Goal: Task Accomplishment & Management: Use online tool/utility

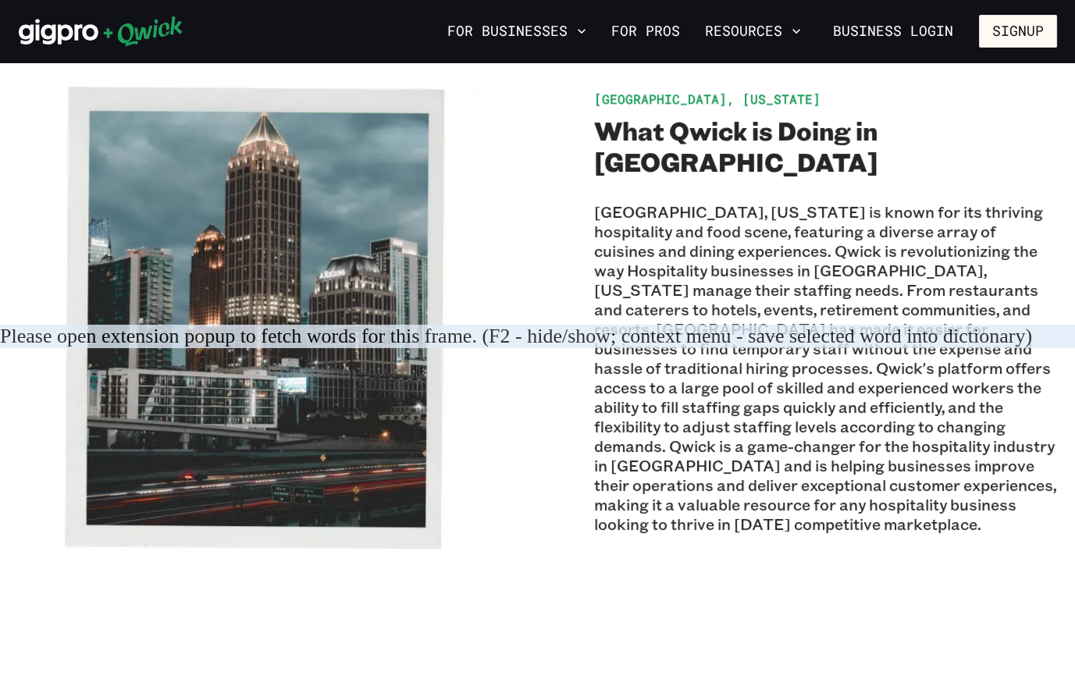
scroll to position [367, 0]
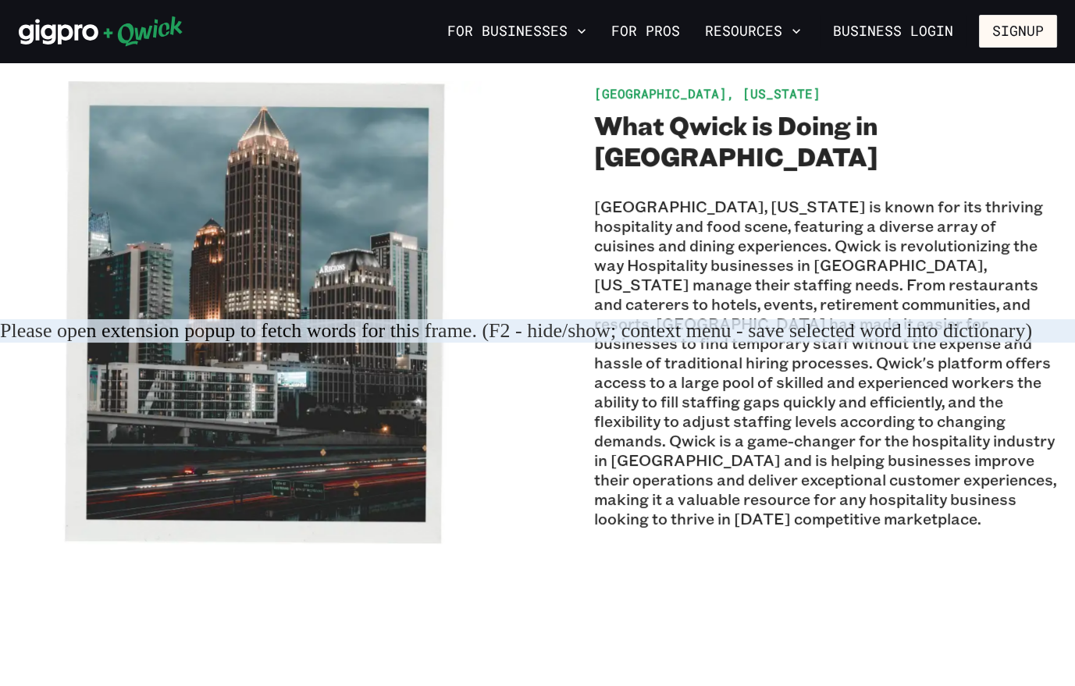
click at [556, 283] on div "[GEOGRAPHIC_DATA], [US_STATE] What Qwick is Doing in [GEOGRAPHIC_DATA] [GEOGRAP…" at bounding box center [538, 312] width 1038 height 463
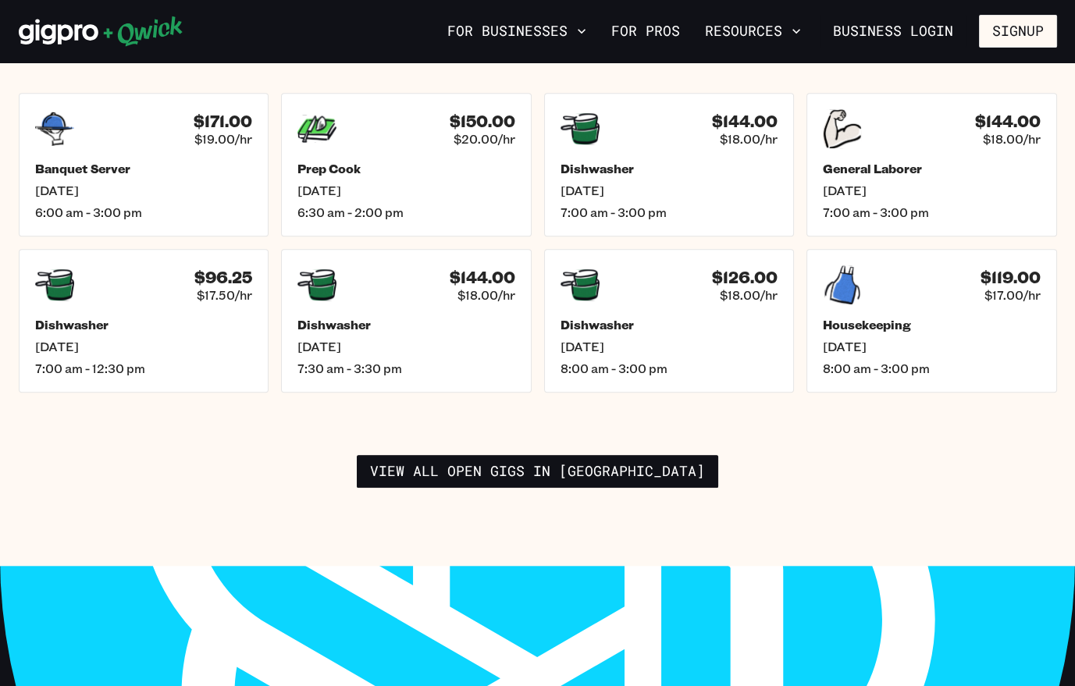
scroll to position [2310, 0]
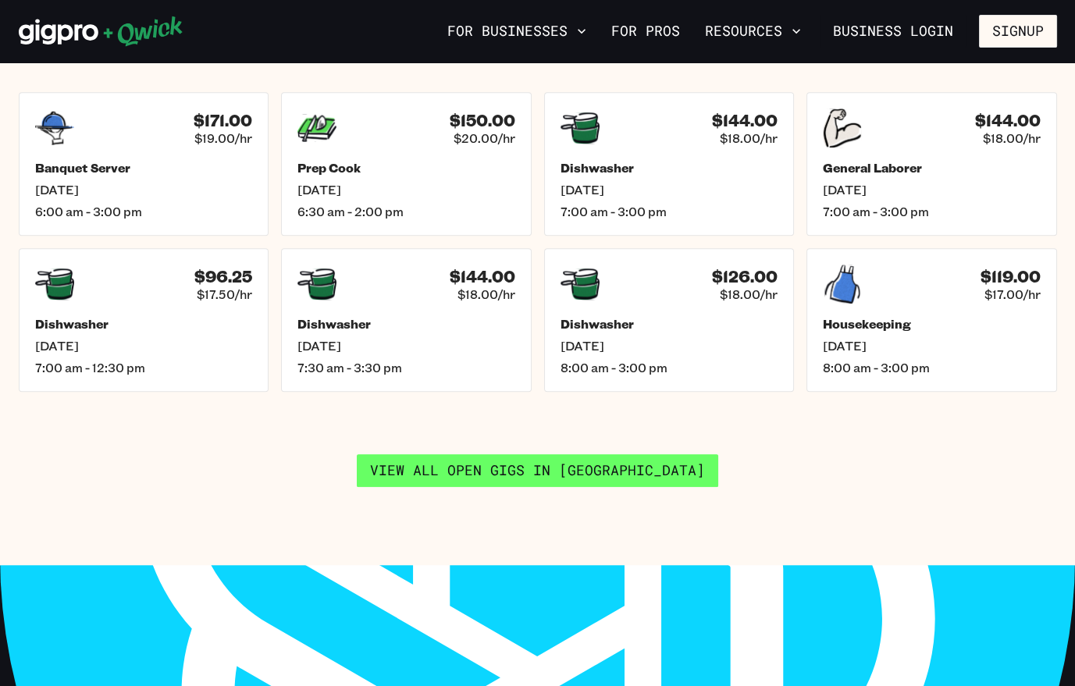
click at [541, 487] on link "View all open gigs in [GEOGRAPHIC_DATA]" at bounding box center [537, 470] width 361 height 33
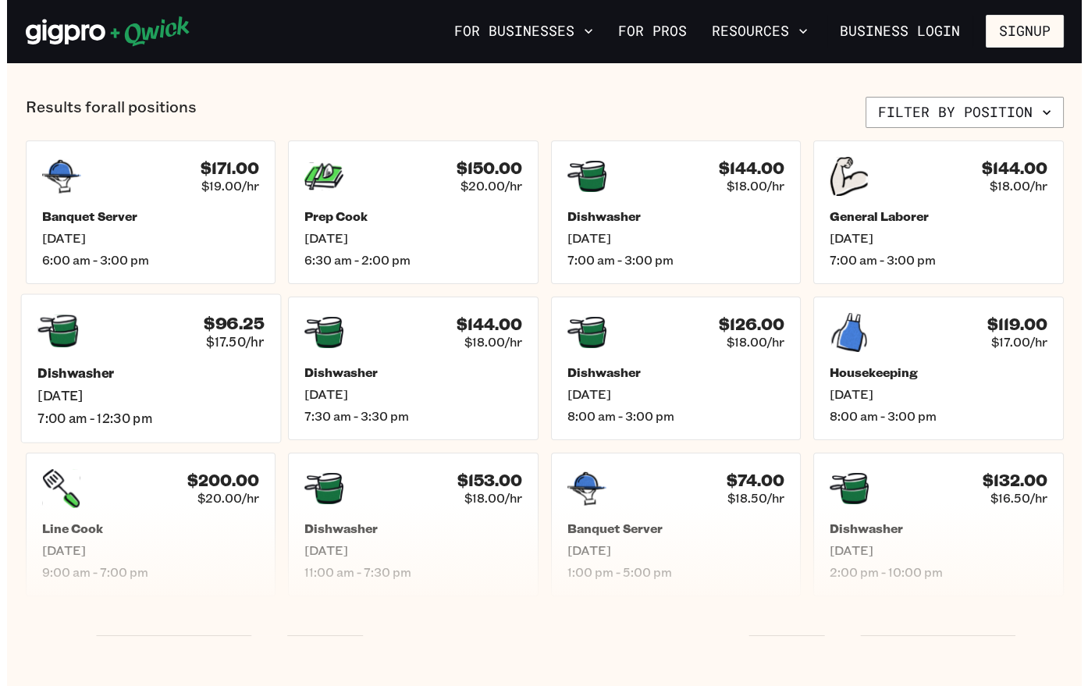
scroll to position [668, 0]
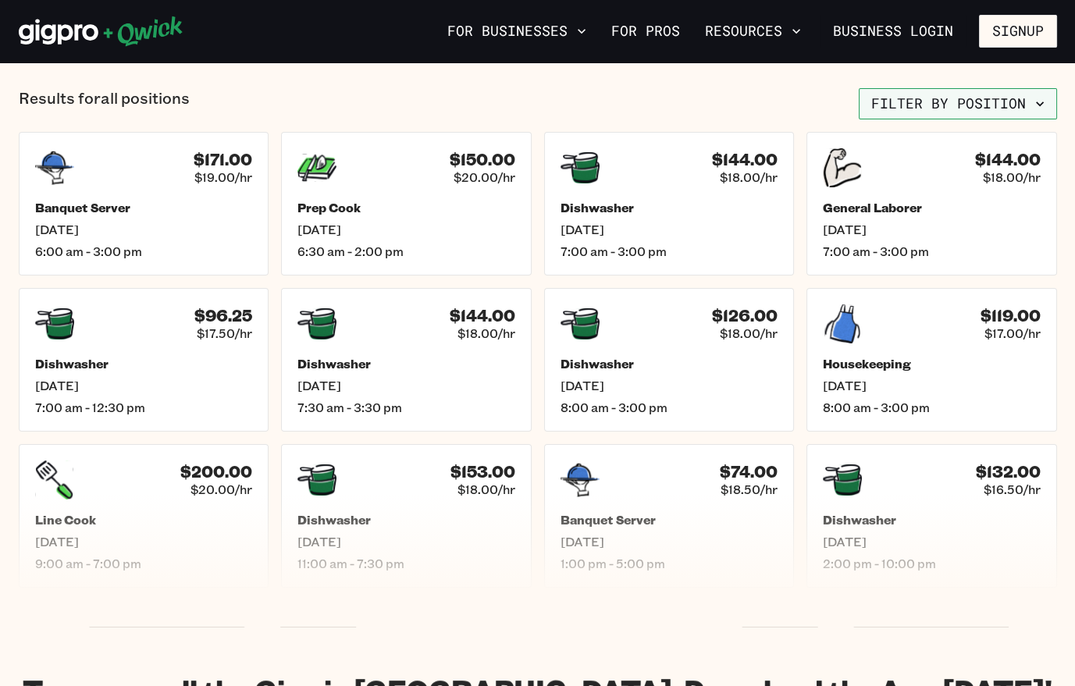
click at [950, 88] on button "Filter by position" at bounding box center [958, 103] width 198 height 31
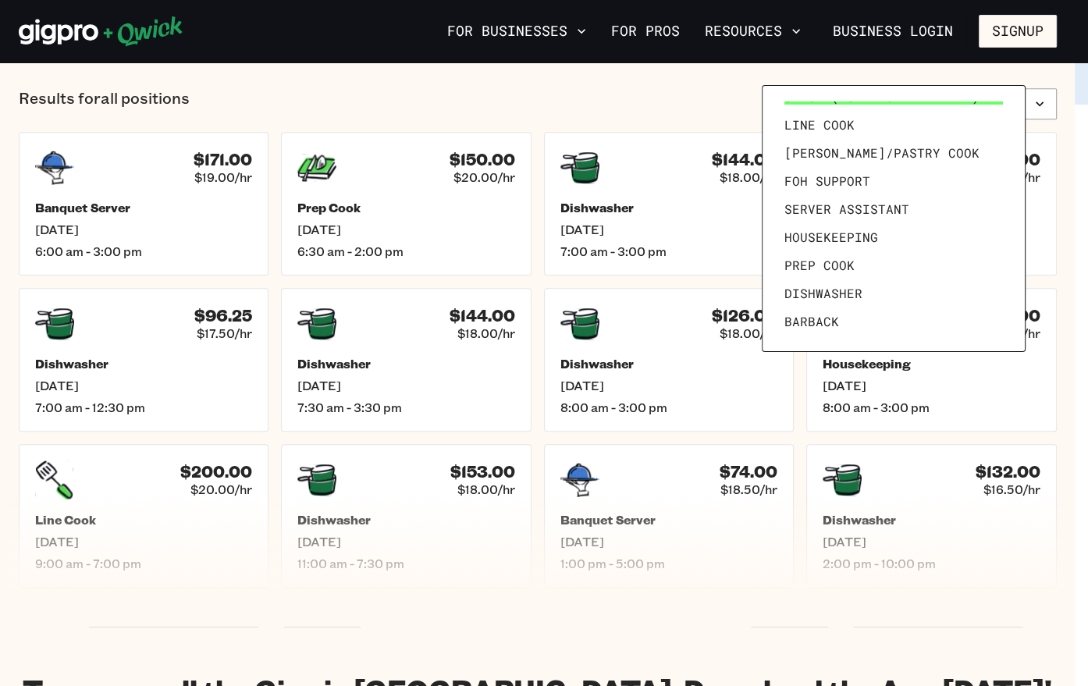
scroll to position [75, 0]
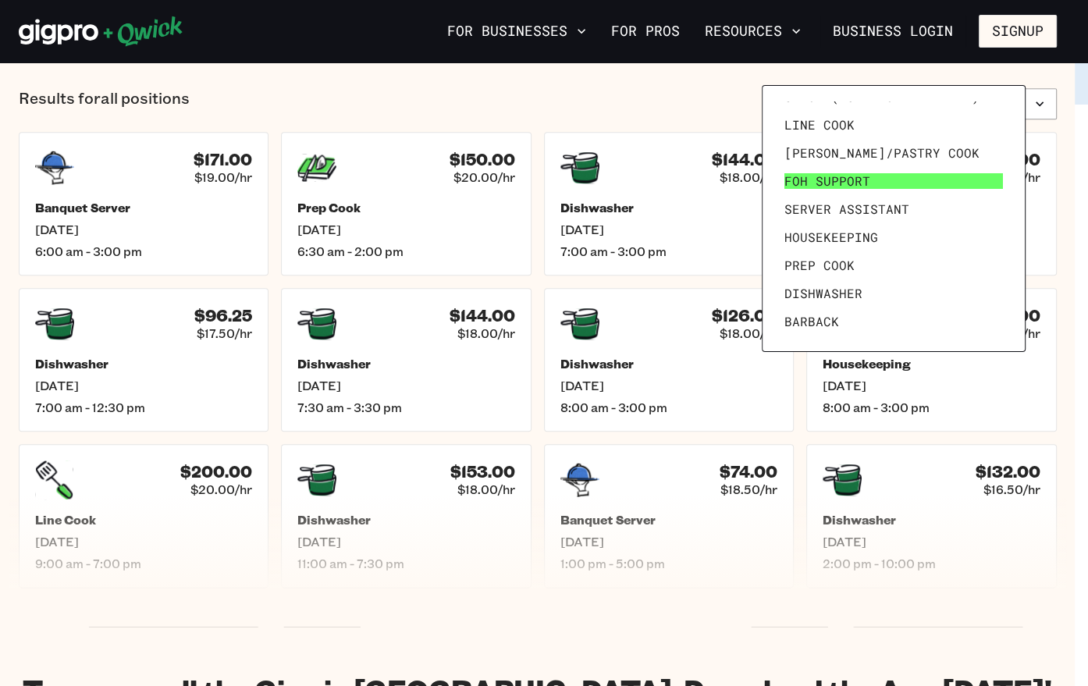
click at [847, 182] on span "FOH Support" at bounding box center [828, 181] width 86 height 16
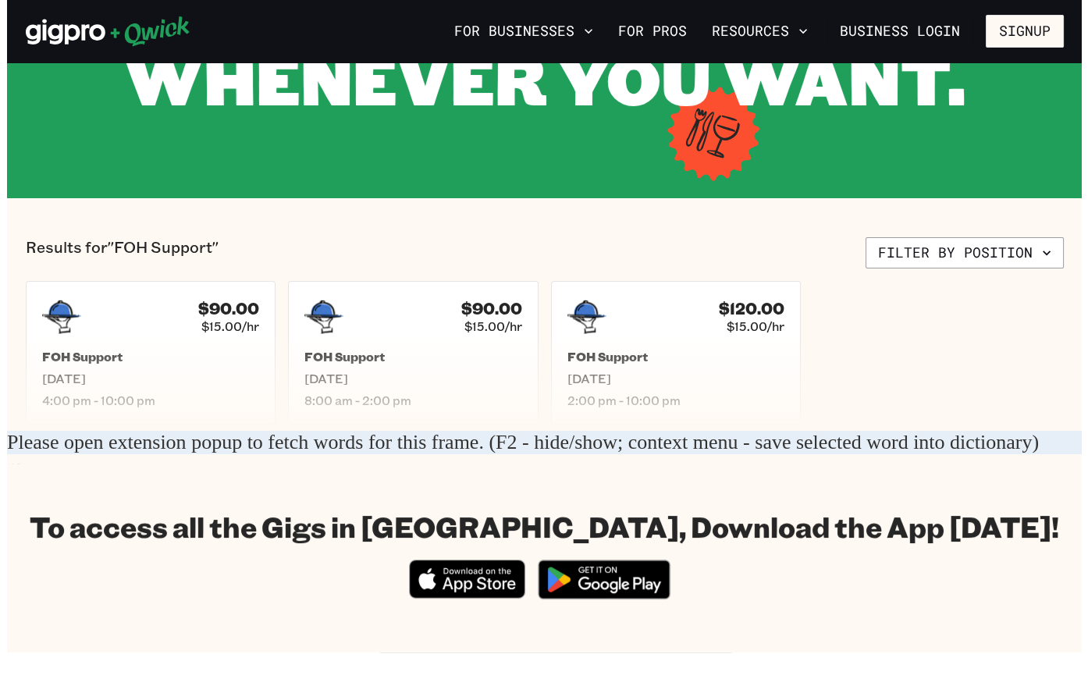
scroll to position [256, 0]
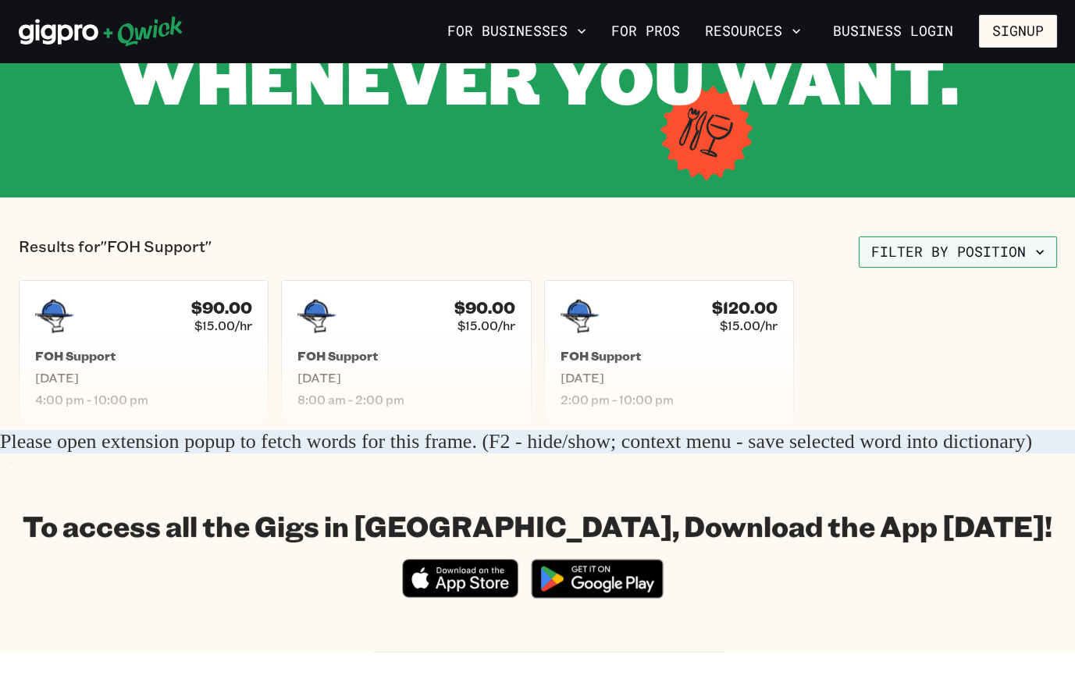
click at [963, 243] on button "Filter by position" at bounding box center [958, 252] width 198 height 31
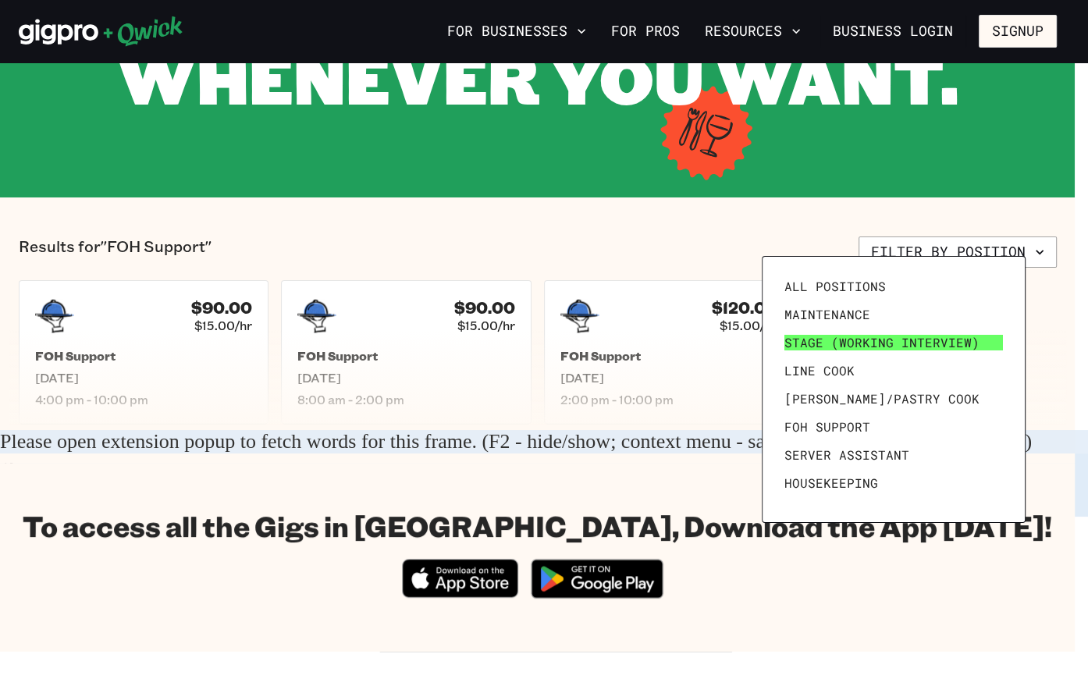
click at [910, 340] on span "Stage (working interview)" at bounding box center [882, 343] width 195 height 16
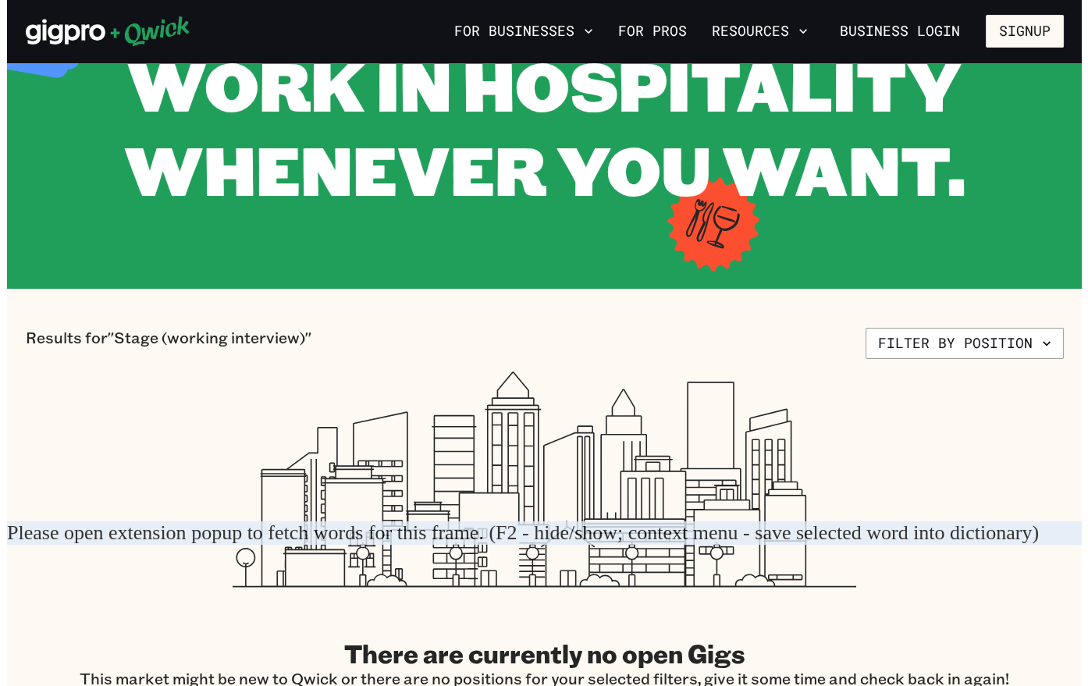
scroll to position [134, 0]
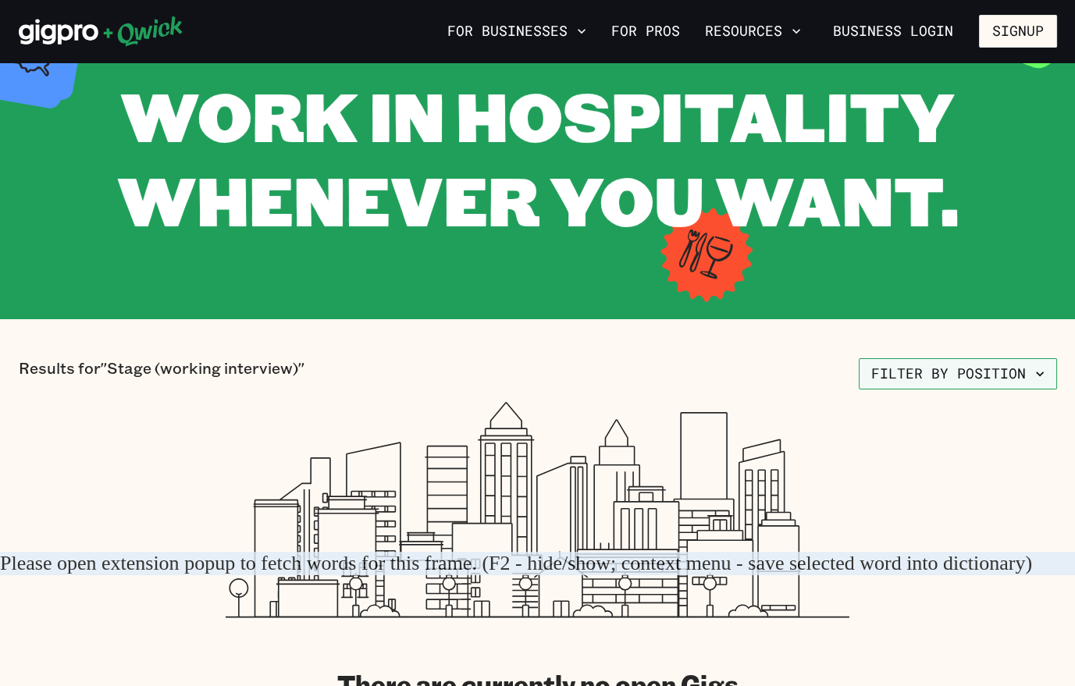
click at [943, 370] on button "Filter by position" at bounding box center [958, 373] width 198 height 31
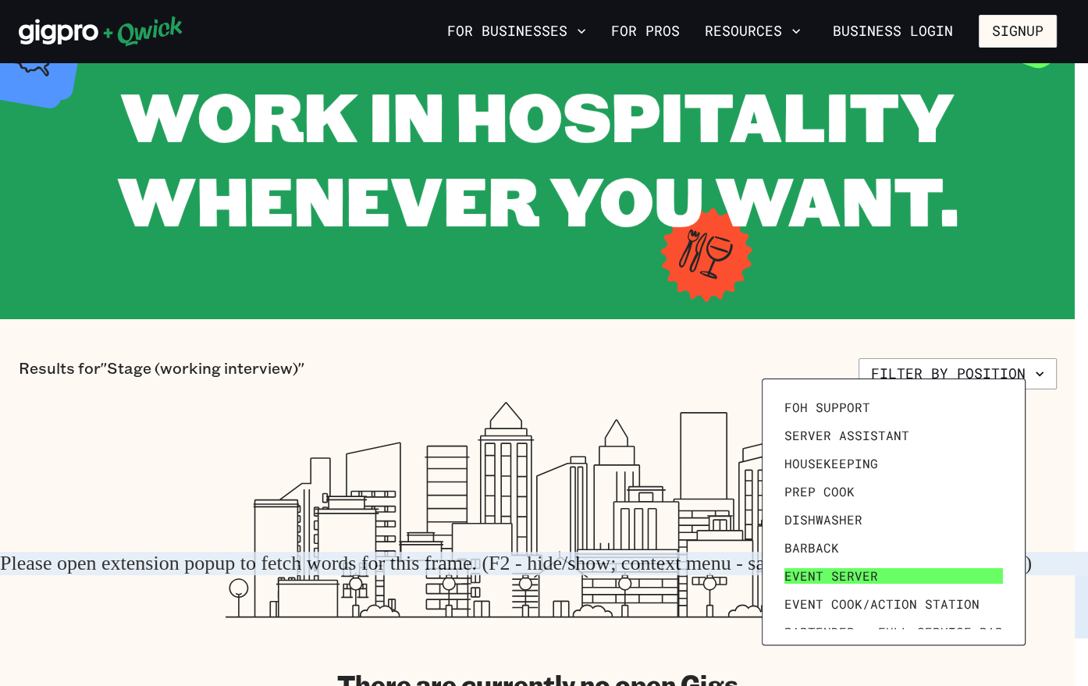
scroll to position [246, 0]
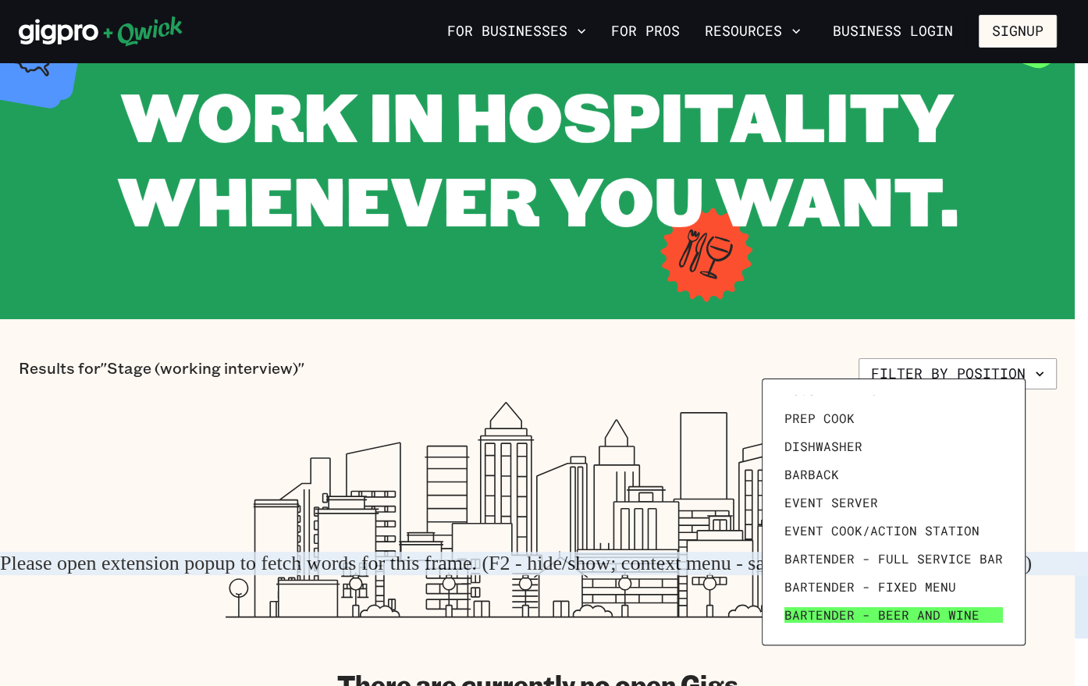
click at [919, 617] on span "Bartender - Beer and Wine" at bounding box center [882, 615] width 195 height 16
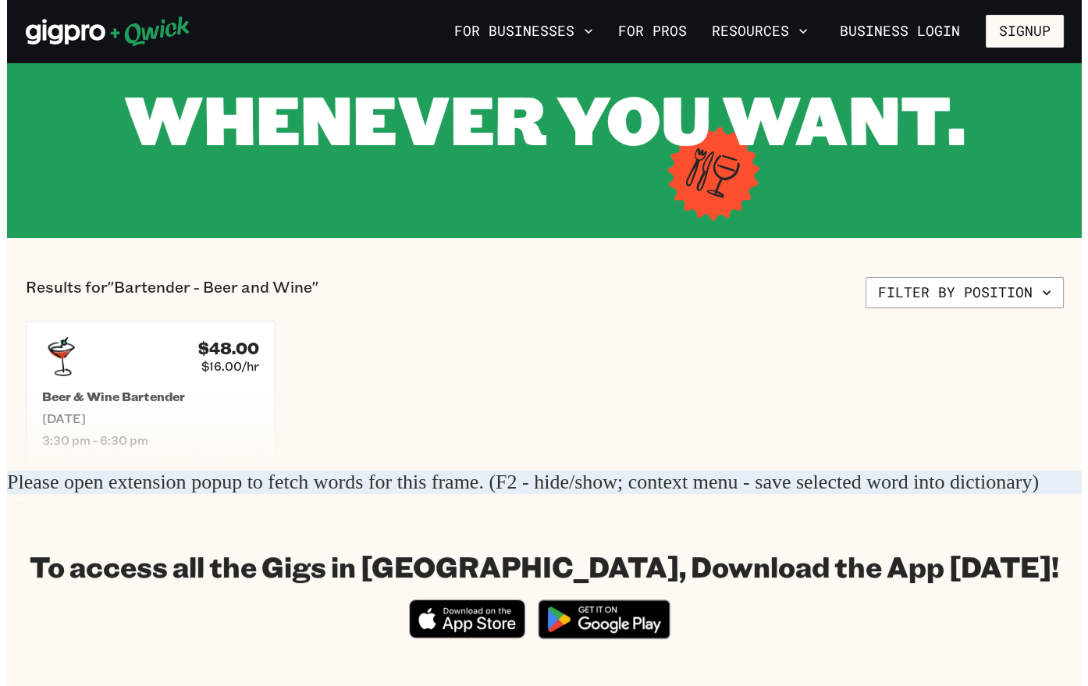
scroll to position [215, 0]
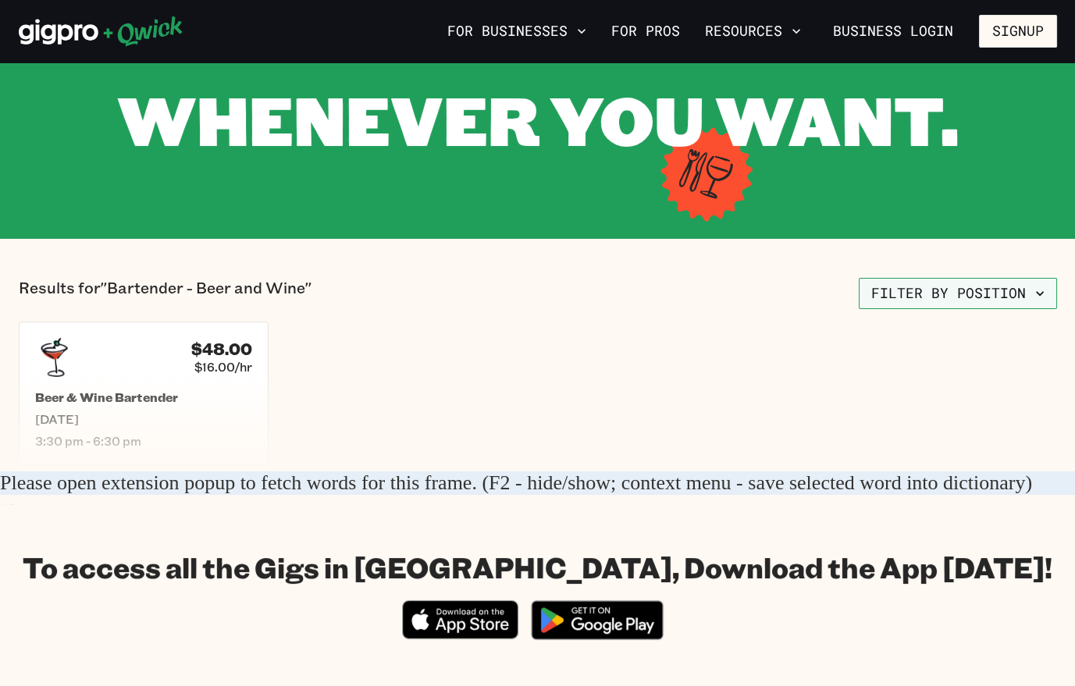
click at [944, 278] on button "Filter by position" at bounding box center [958, 293] width 198 height 31
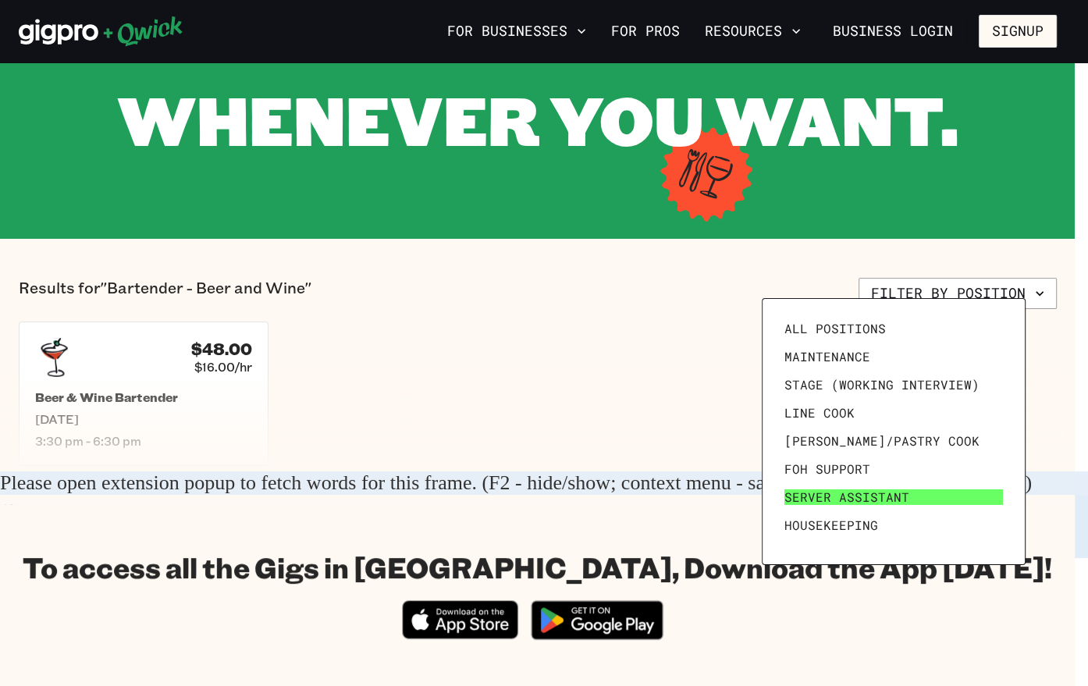
click at [881, 497] on link "Server Assistant" at bounding box center [893, 497] width 231 height 28
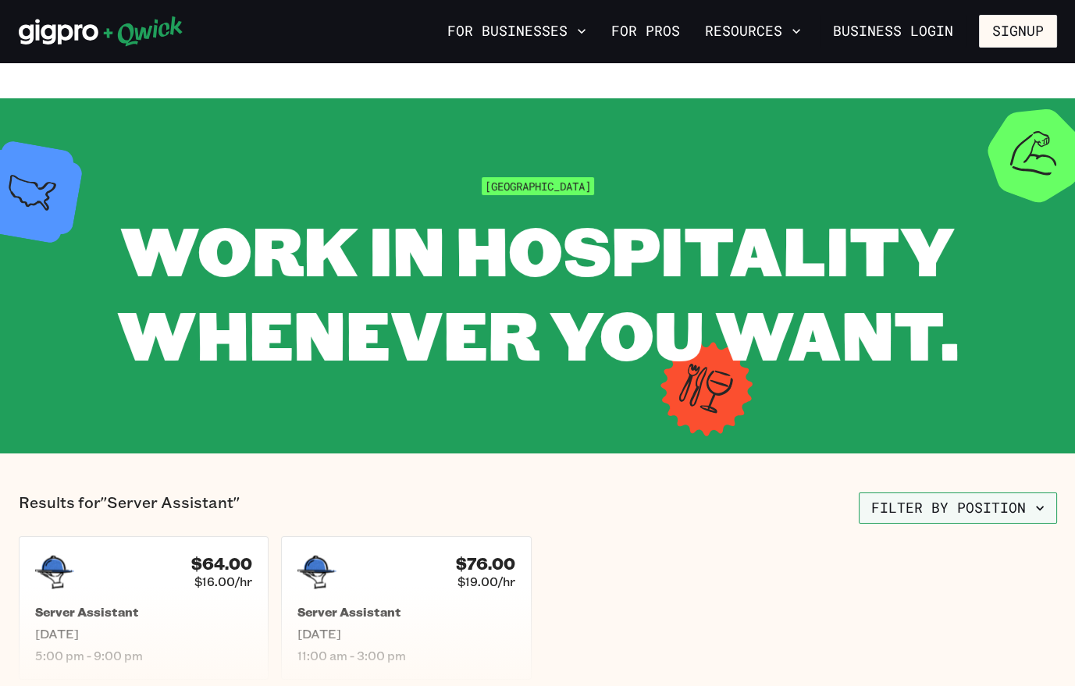
click at [889, 504] on button "Filter by position" at bounding box center [958, 508] width 198 height 31
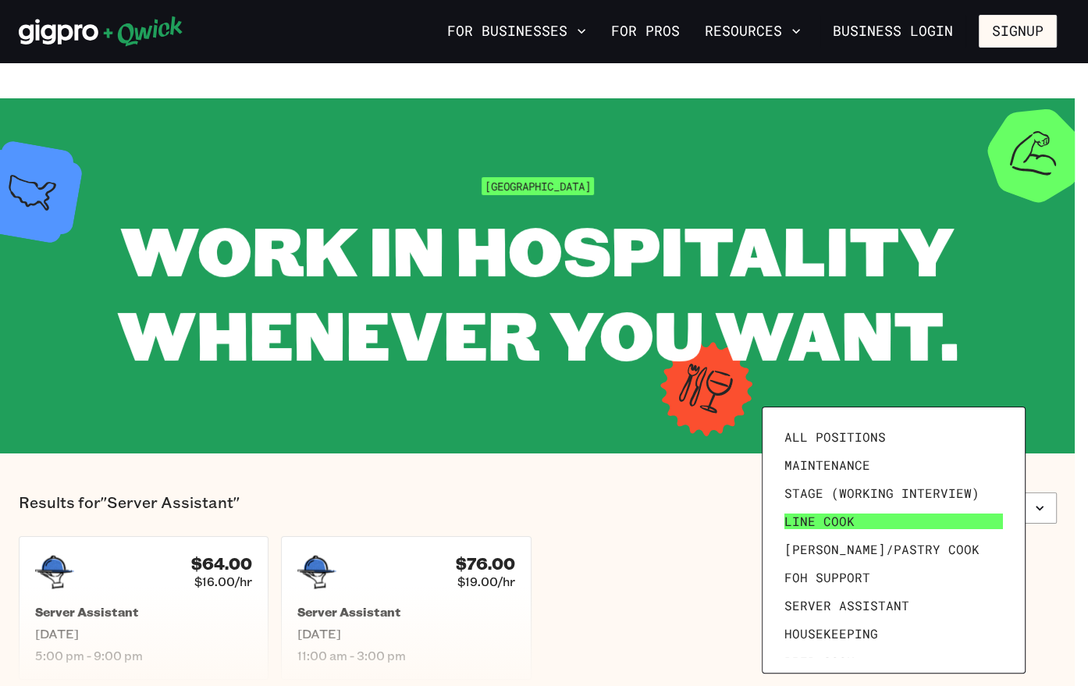
click at [875, 529] on link "Line Cook" at bounding box center [893, 521] width 231 height 28
